Goal: Navigation & Orientation: Go to known website

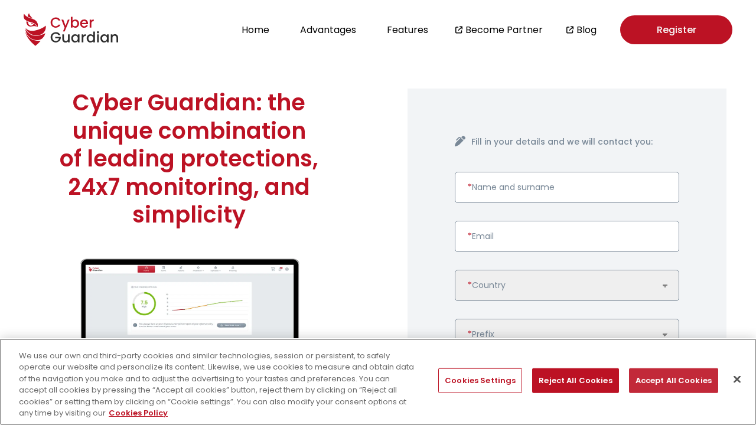
click at [669, 381] on button "Accept All Cookies" at bounding box center [673, 381] width 89 height 25
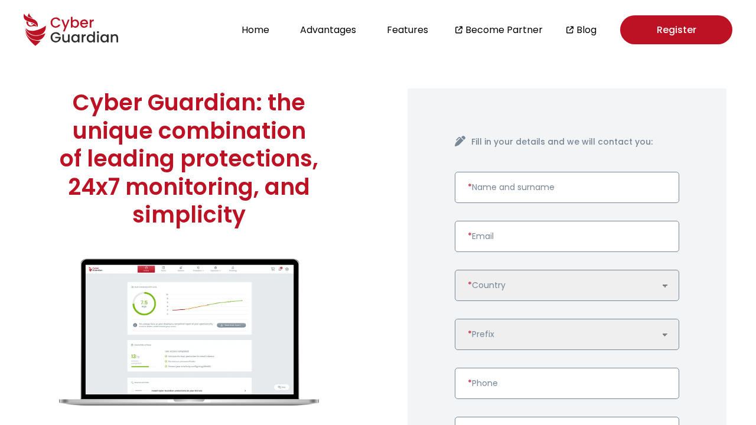
scroll to position [3039, 0]
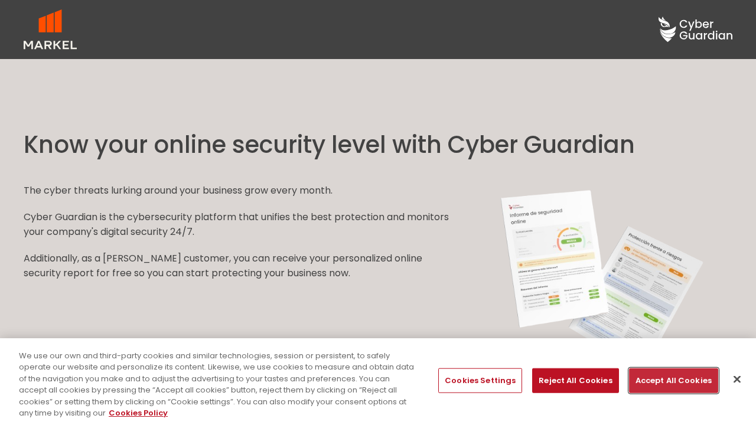
click at [669, 381] on button "Accept All Cookies" at bounding box center [673, 381] width 89 height 25
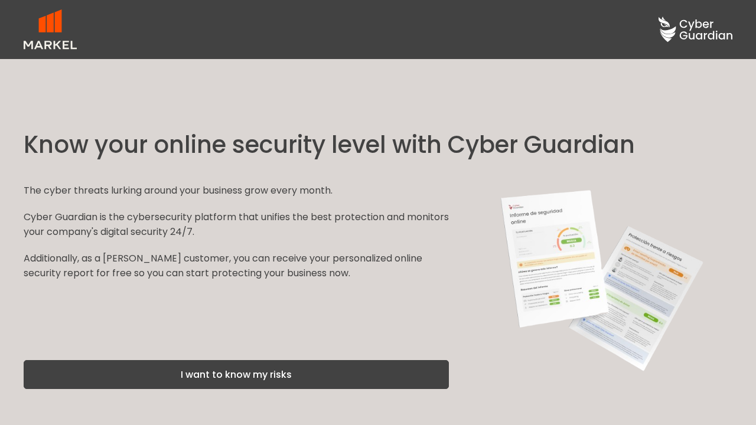
scroll to position [1792, 0]
